Goal: Find specific page/section: Find specific page/section

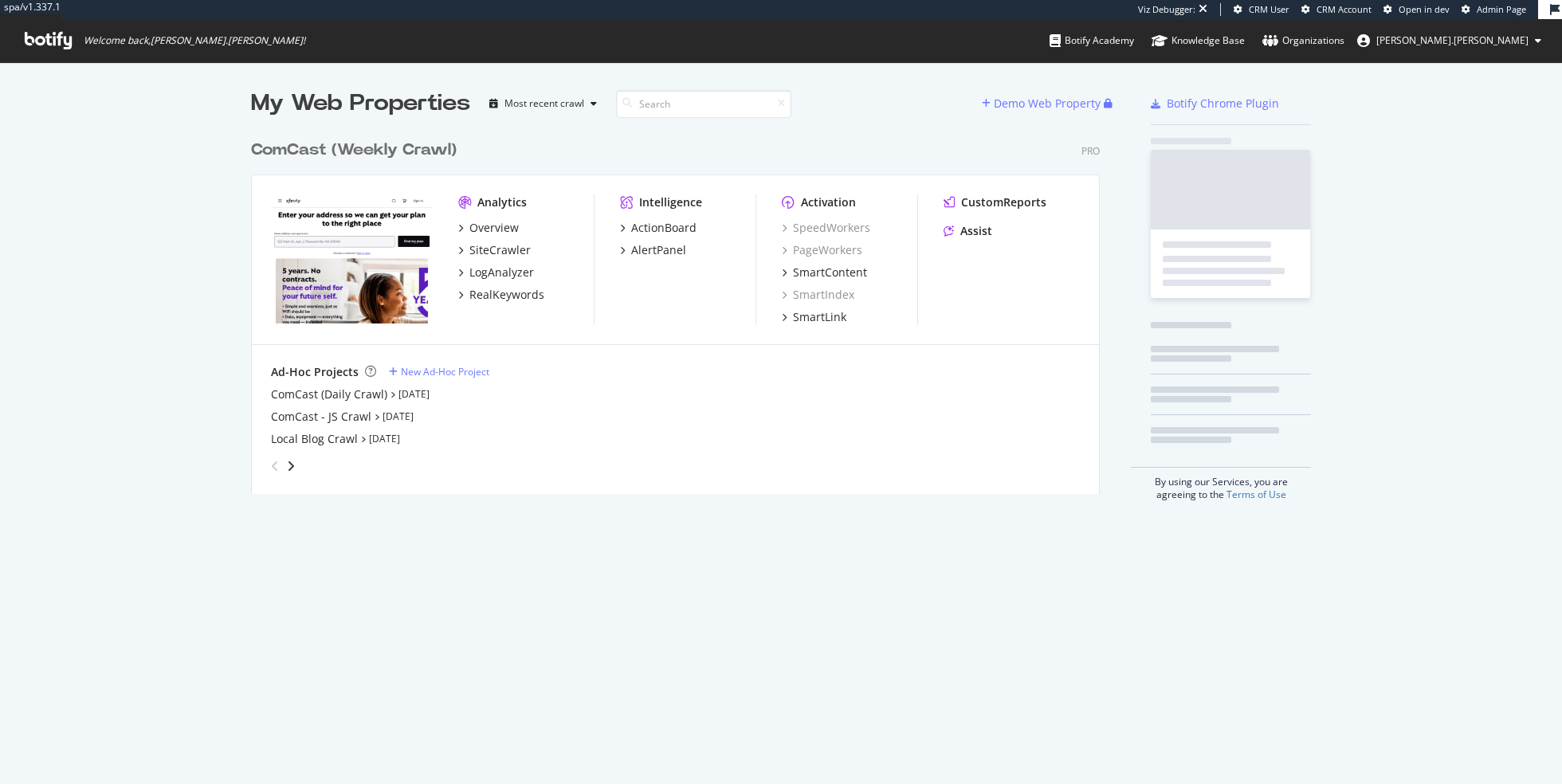
scroll to position [374, 861]
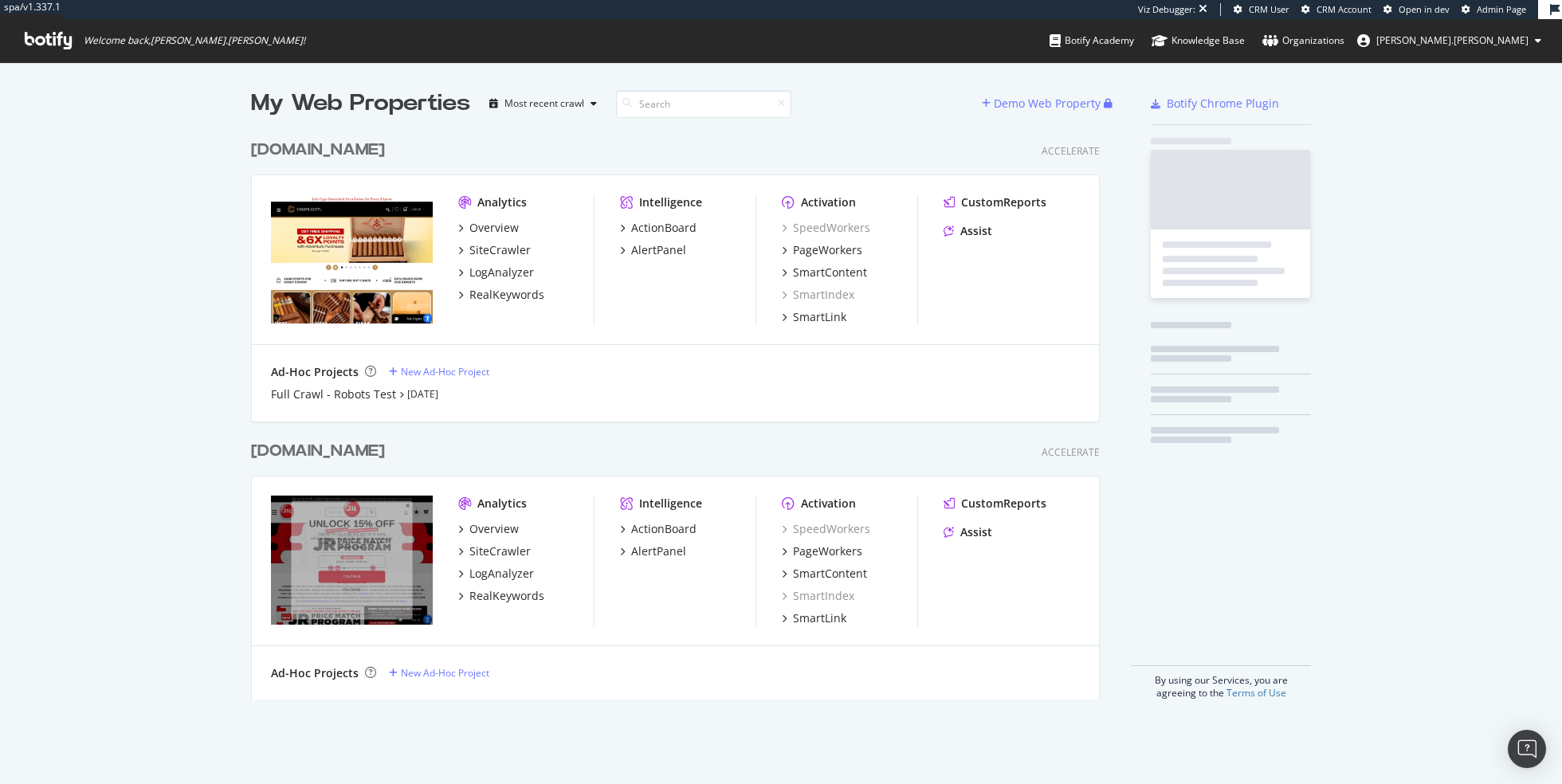
scroll to position [580, 861]
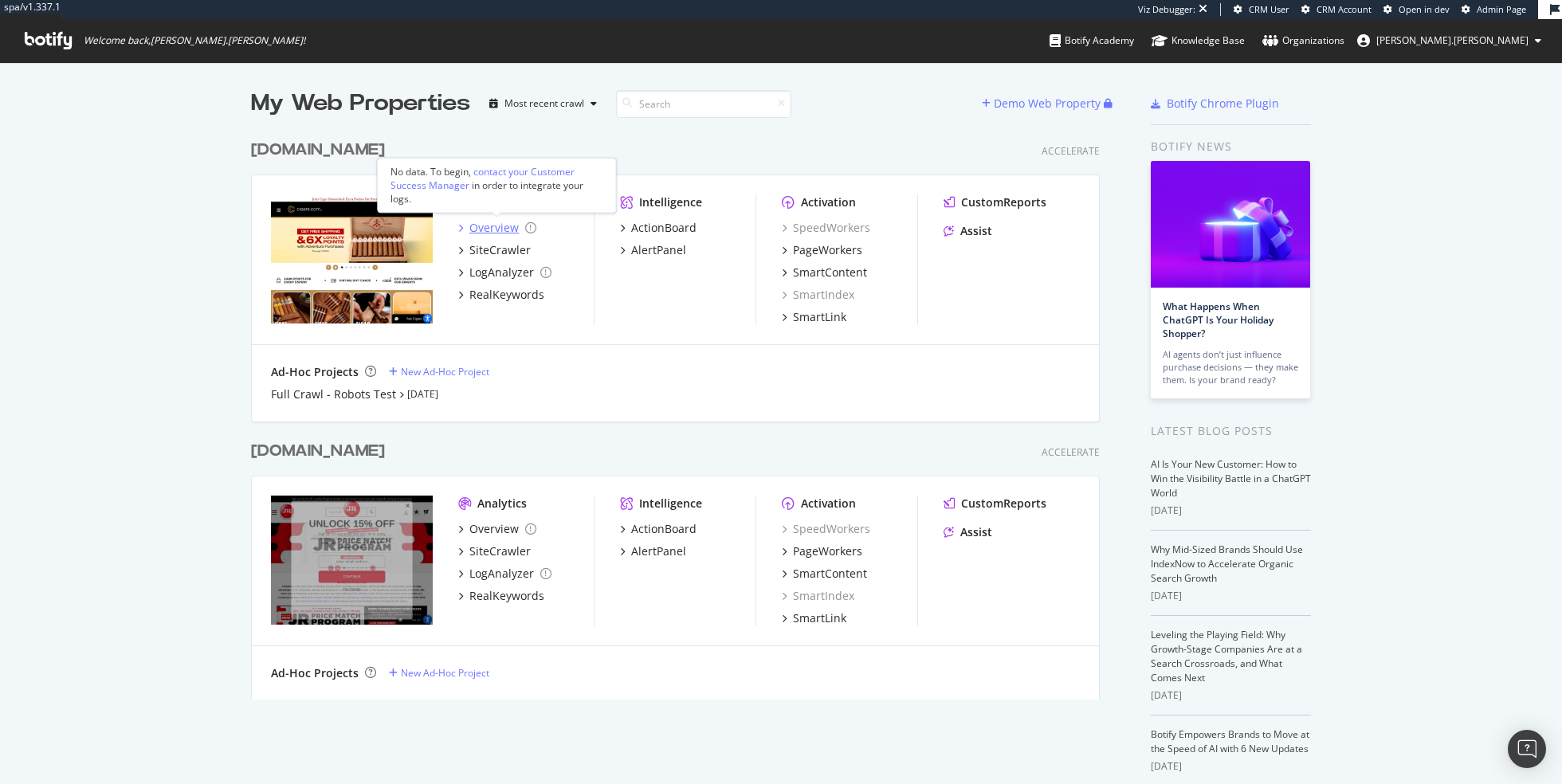
click at [488, 226] on div "Overview" at bounding box center [494, 228] width 50 height 16
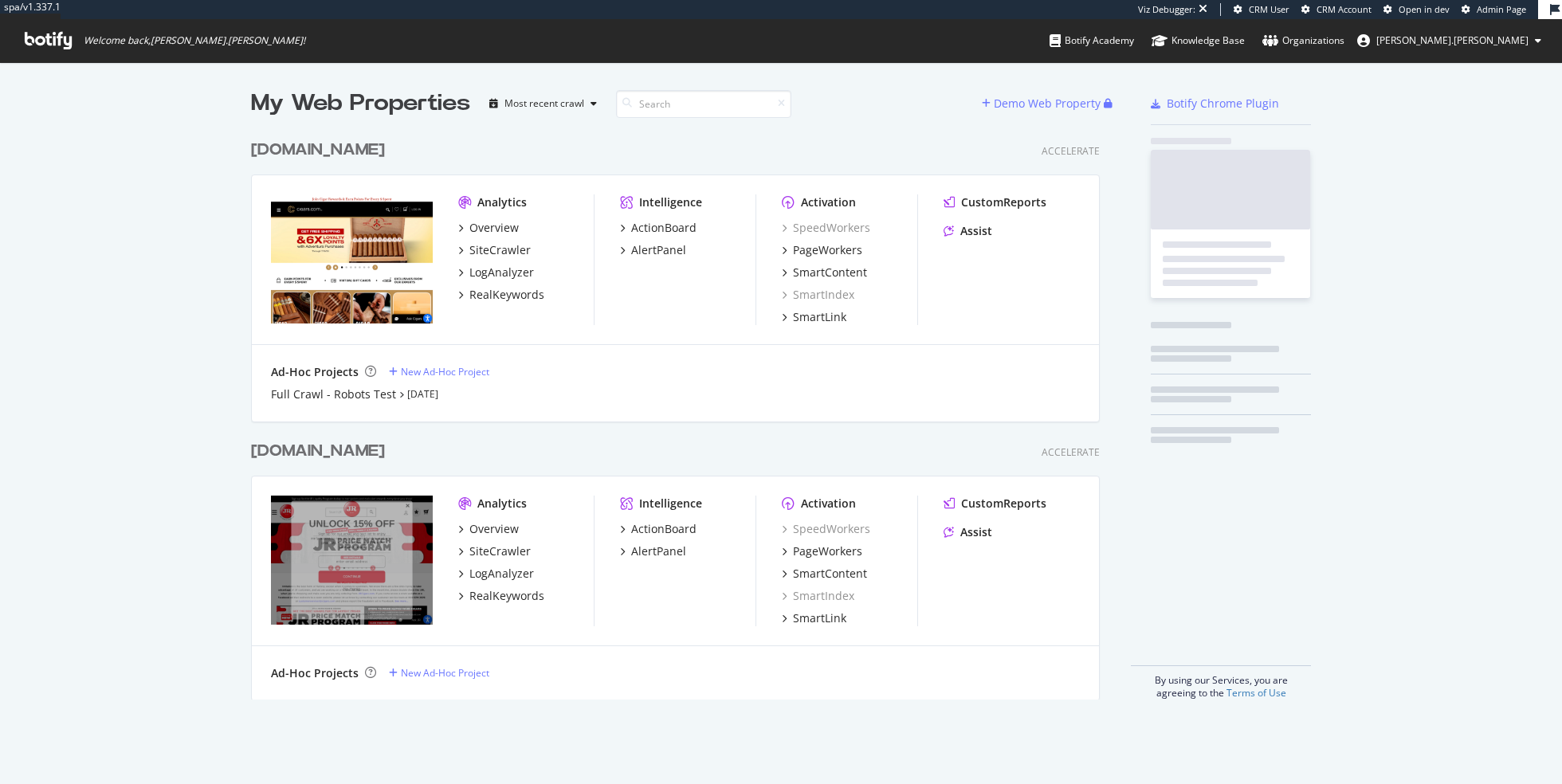
scroll to position [580, 861]
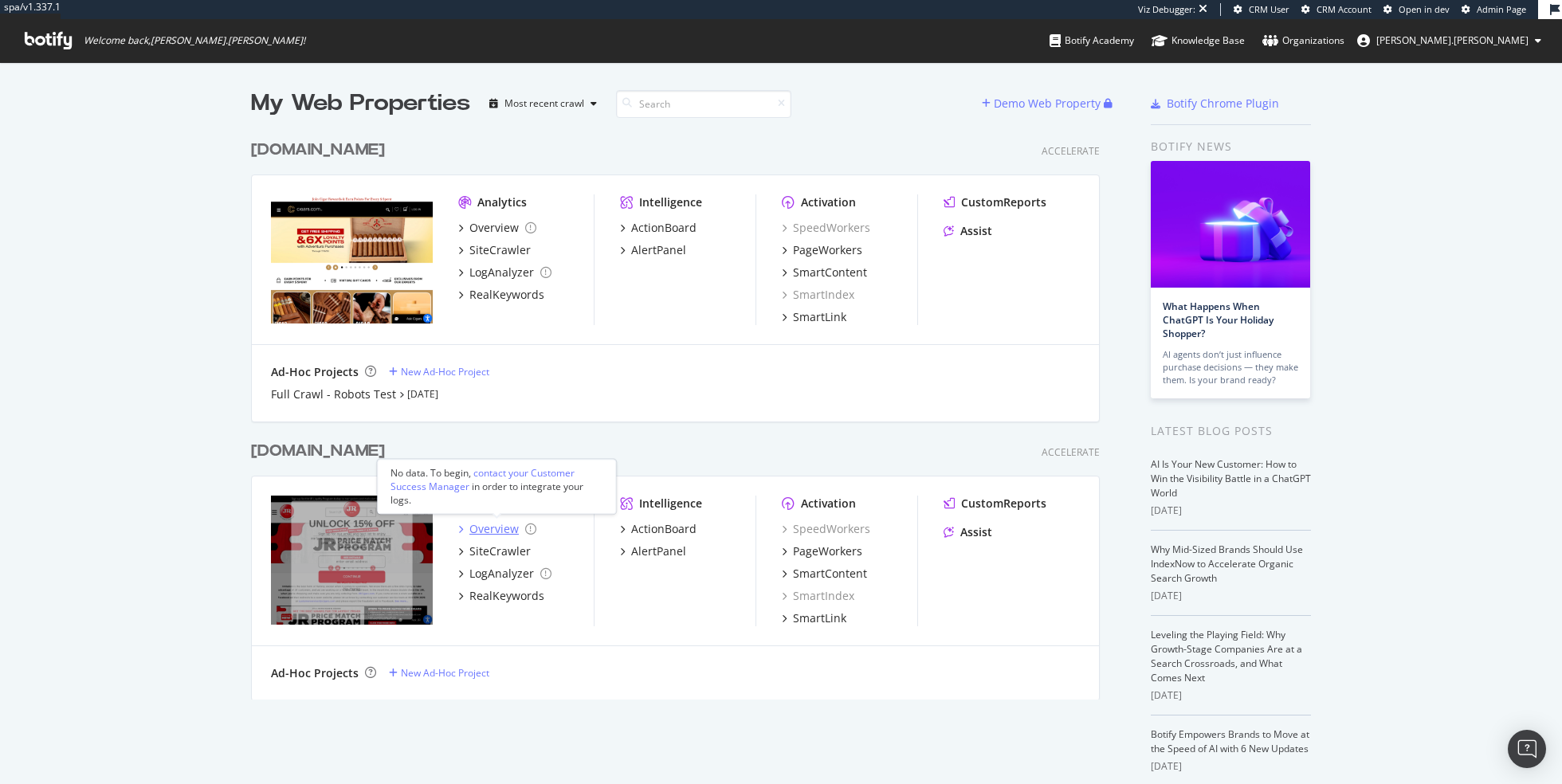
click at [493, 533] on div "Overview" at bounding box center [494, 528] width 50 height 16
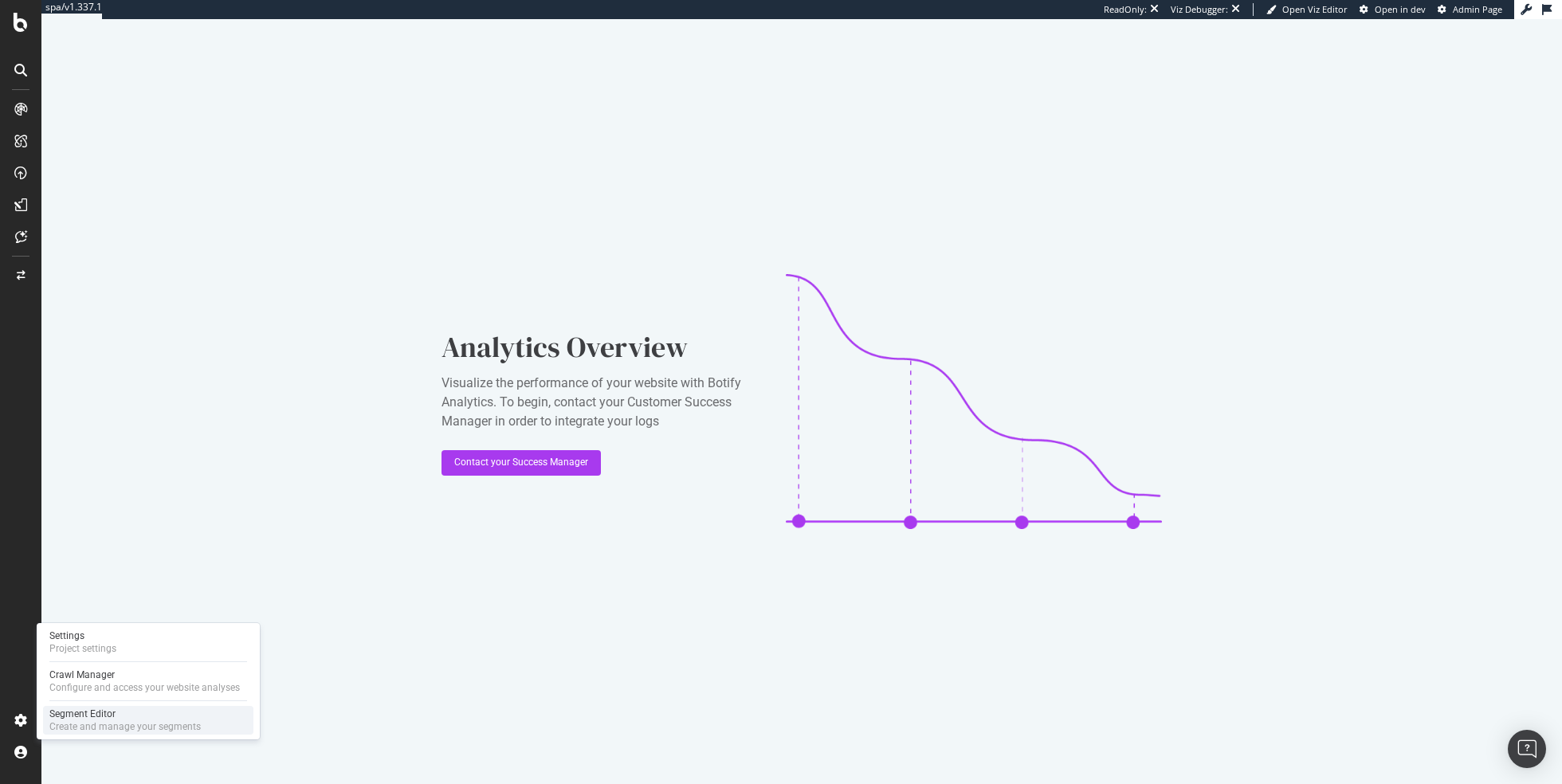
click at [91, 710] on div "Segment Editor" at bounding box center [125, 714] width 152 height 12
